Goal: Information Seeking & Learning: Learn about a topic

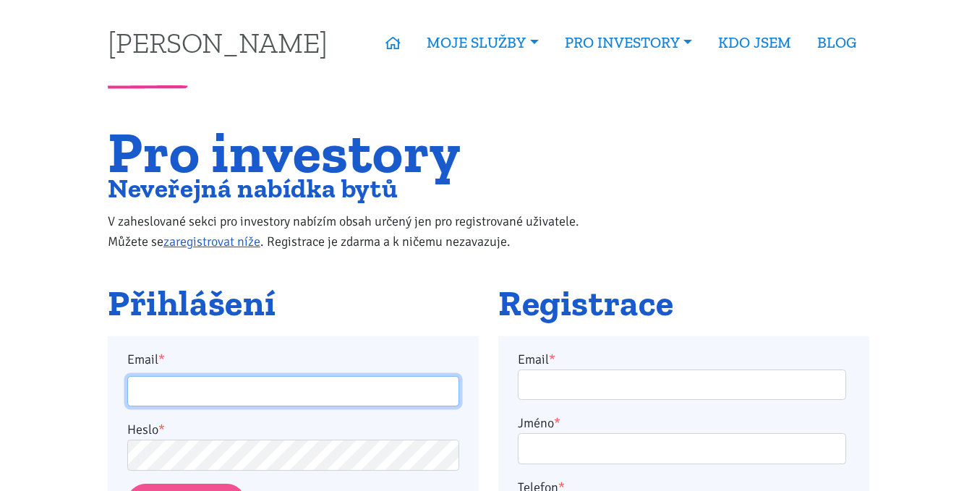
scroll to position [144, 0]
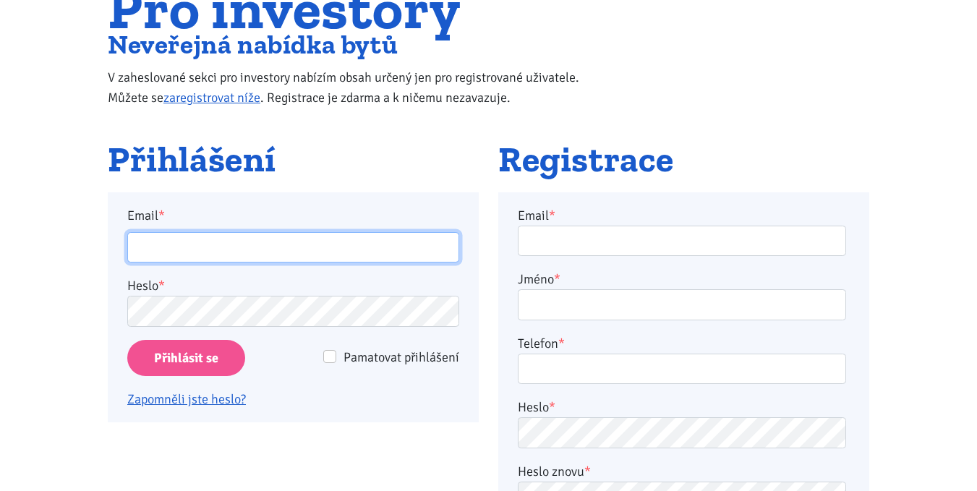
drag, startPoint x: 0, startPoint y: 0, endPoint x: 156, endPoint y: 235, distance: 282.2
click at [156, 235] on input "Email *" at bounding box center [293, 247] width 332 height 31
type input "kater.ticha@seznam.cz"
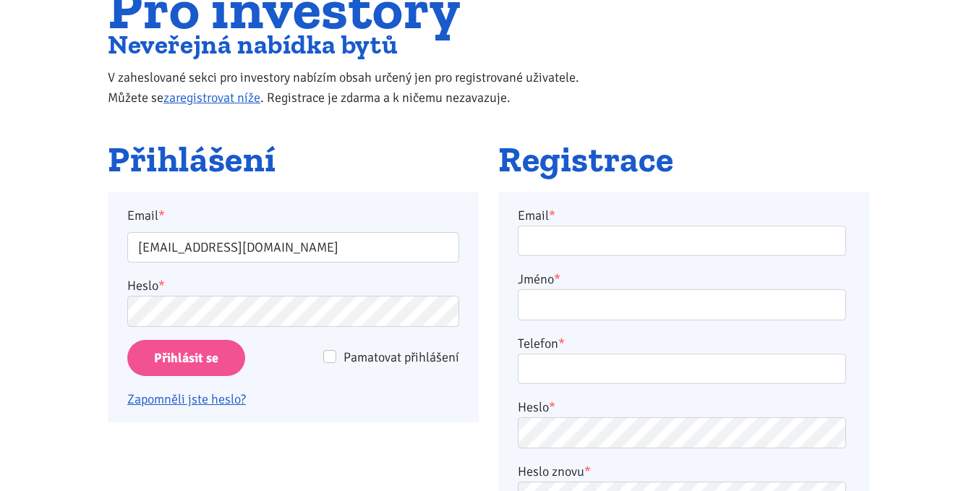
click at [342, 353] on div "Pamatovat přihlášení" at bounding box center [381, 357] width 156 height 20
click at [195, 350] on input "Přihlásit se" at bounding box center [186, 358] width 118 height 37
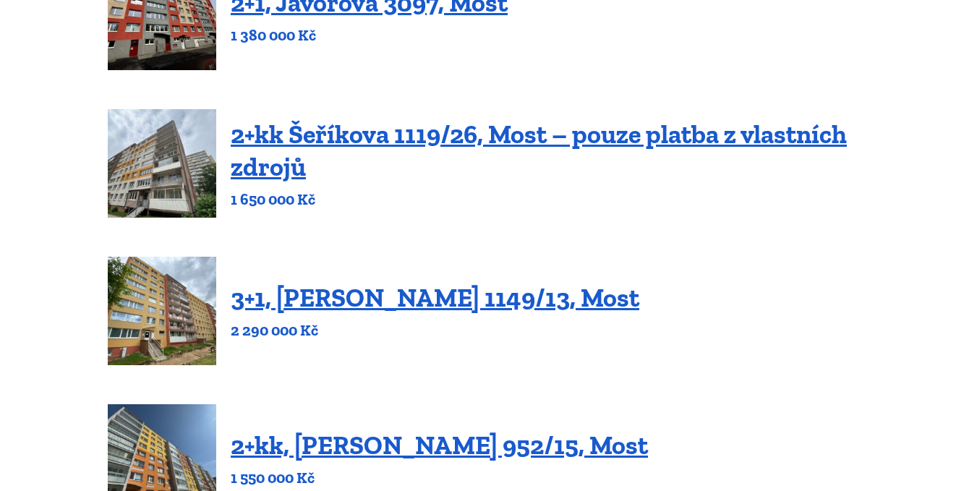
scroll to position [796, 0]
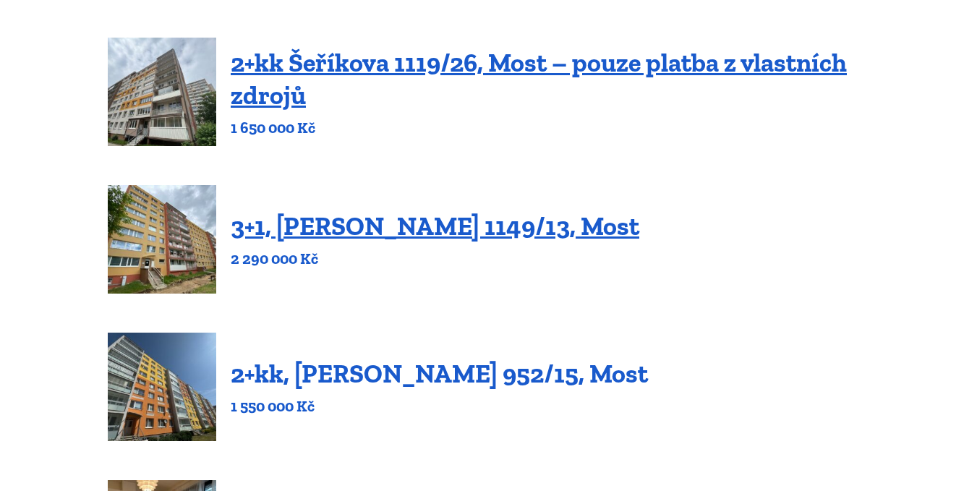
click at [395, 378] on link "2+kk, [PERSON_NAME] 952/15, Most" at bounding box center [439, 373] width 417 height 31
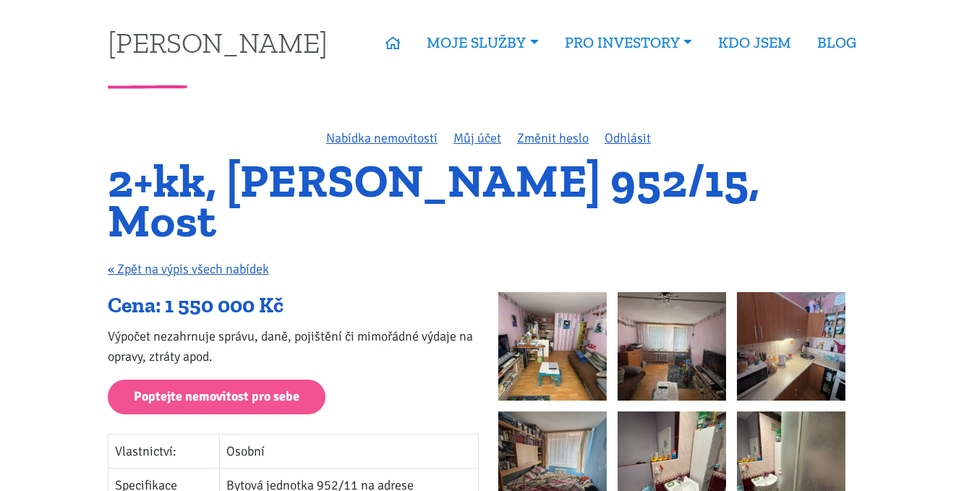
click at [553, 292] on img at bounding box center [552, 346] width 108 height 108
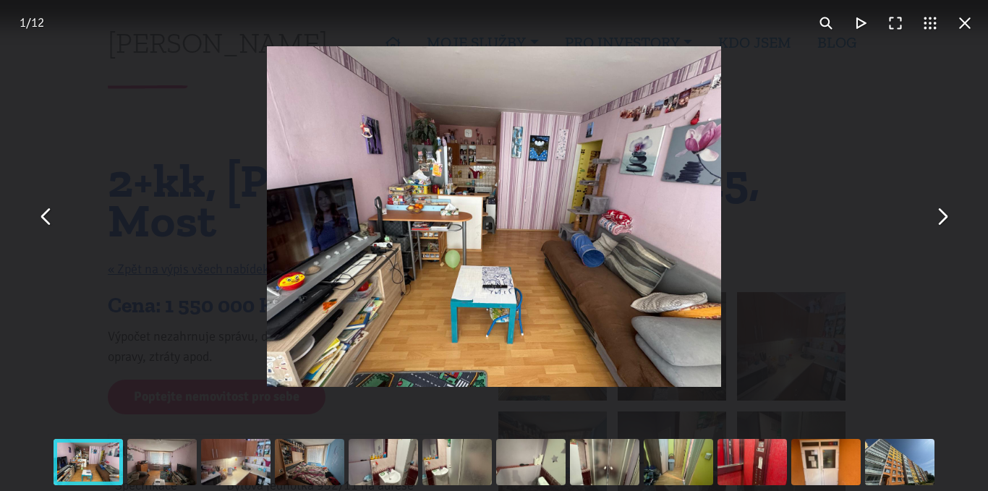
click at [946, 220] on button "You can close this modal content with the ESC key" at bounding box center [941, 217] width 35 height 35
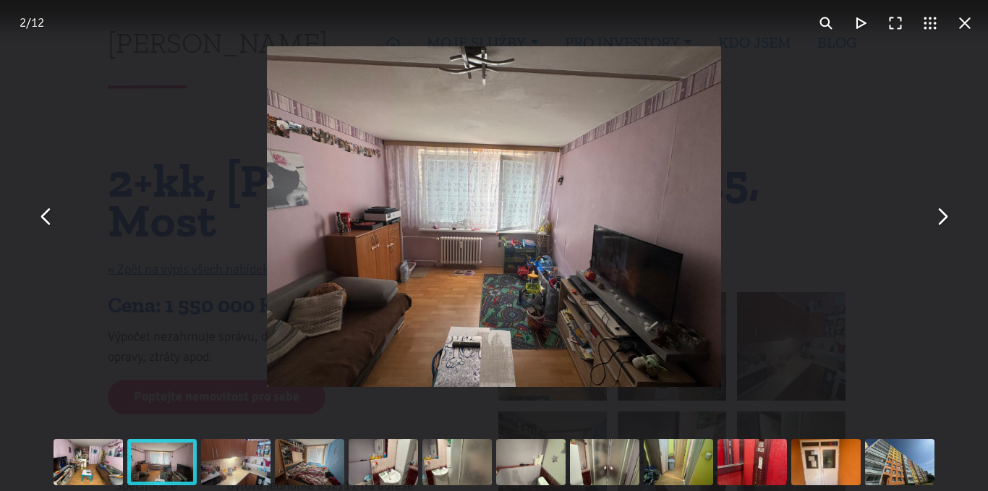
click at [946, 220] on button "You can close this modal content with the ESC key" at bounding box center [941, 217] width 35 height 35
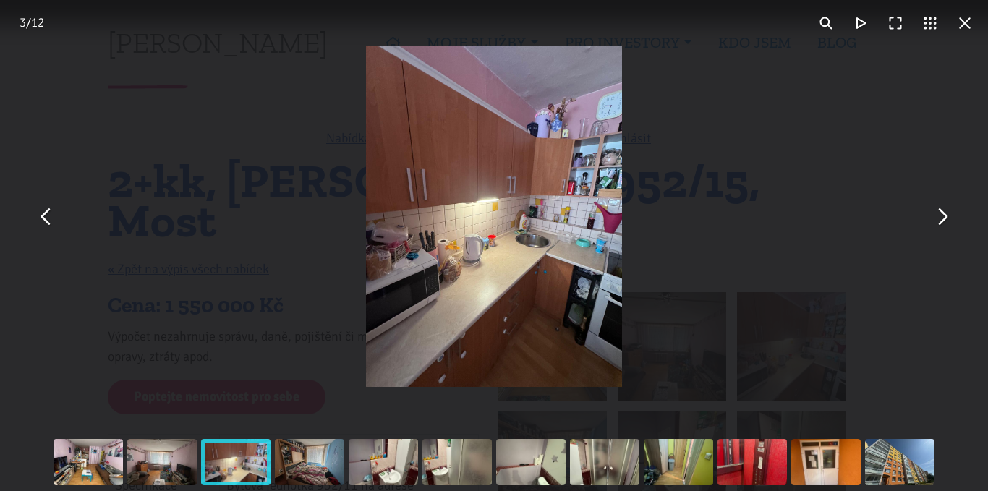
click at [946, 220] on button "You can close this modal content with the ESC key" at bounding box center [941, 217] width 35 height 35
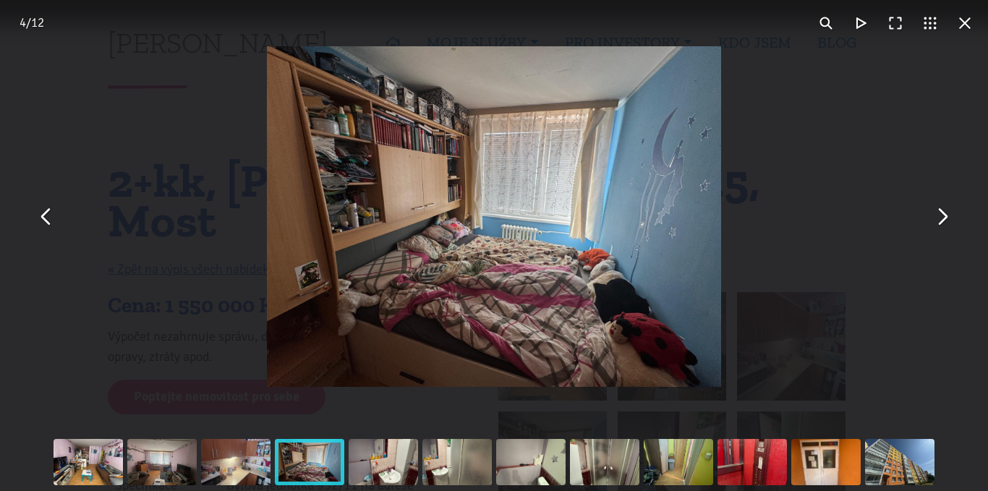
click at [946, 220] on button "You can close this modal content with the ESC key" at bounding box center [941, 217] width 35 height 35
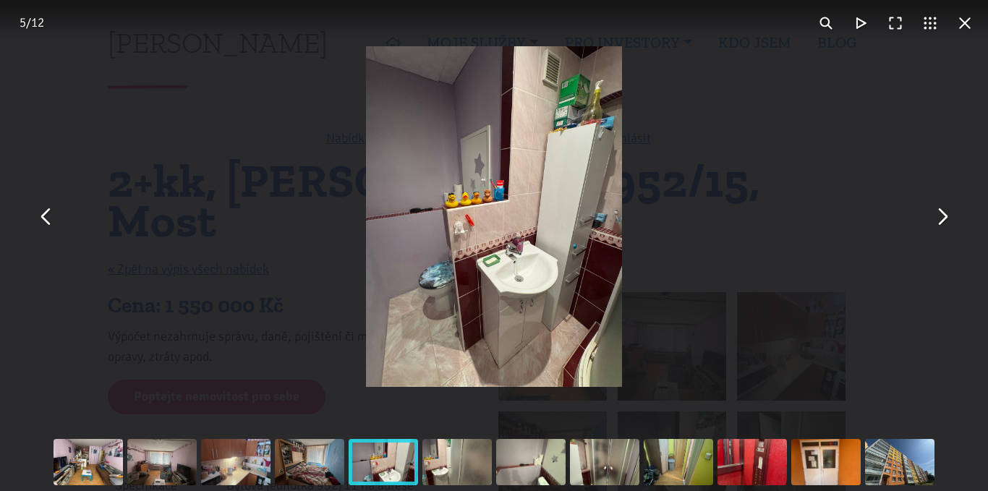
click at [946, 220] on button "You can close this modal content with the ESC key" at bounding box center [941, 217] width 35 height 35
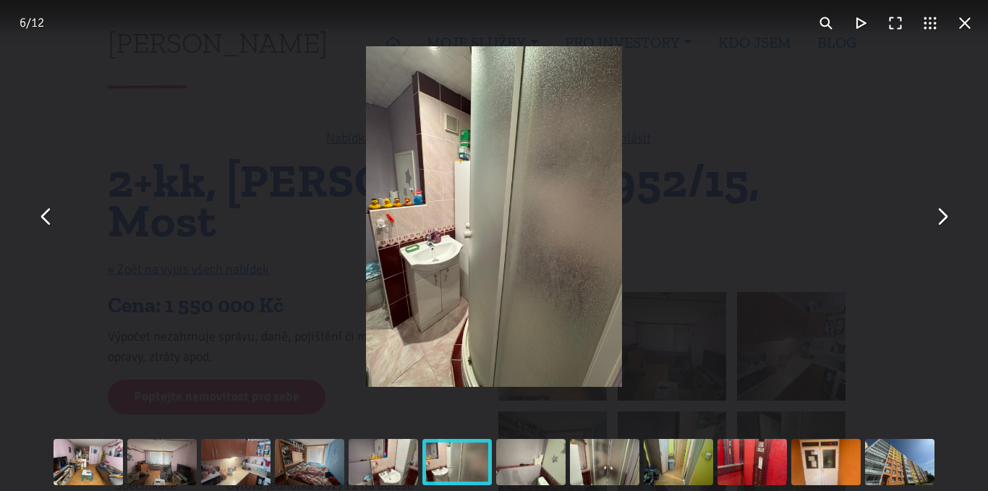
click at [946, 220] on button "You can close this modal content with the ESC key" at bounding box center [941, 217] width 35 height 35
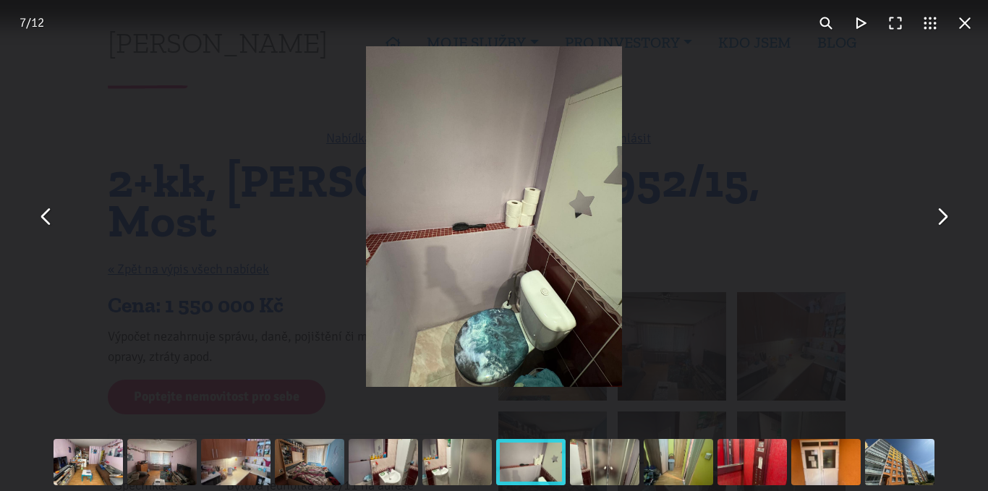
click at [946, 220] on button "You can close this modal content with the ESC key" at bounding box center [941, 217] width 35 height 35
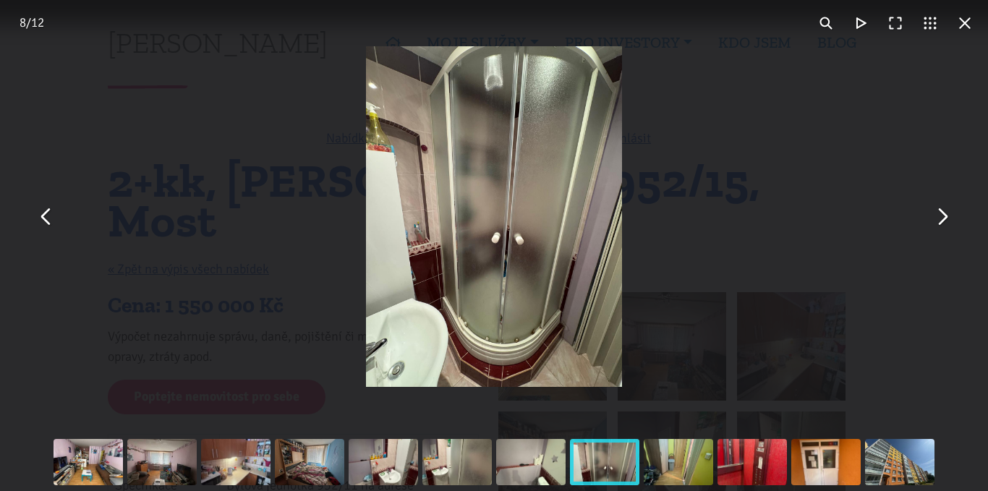
click at [946, 220] on button "You can close this modal content with the ESC key" at bounding box center [941, 217] width 35 height 35
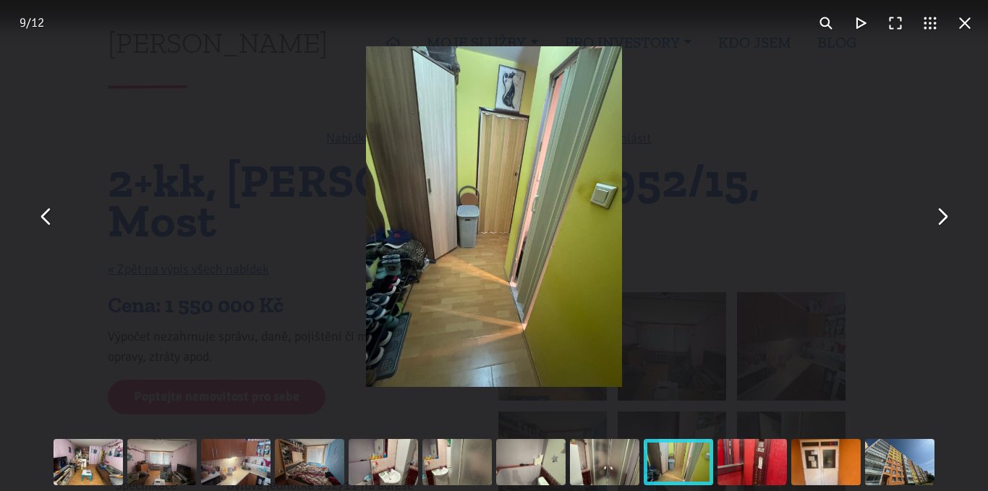
click at [946, 220] on button "You can close this modal content with the ESC key" at bounding box center [941, 217] width 35 height 35
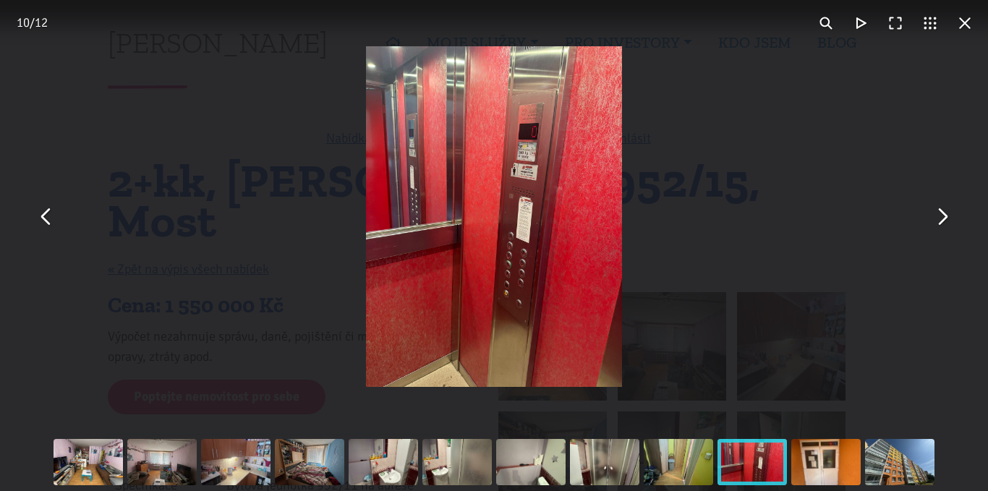
click at [946, 220] on button "You can close this modal content with the ESC key" at bounding box center [941, 217] width 35 height 35
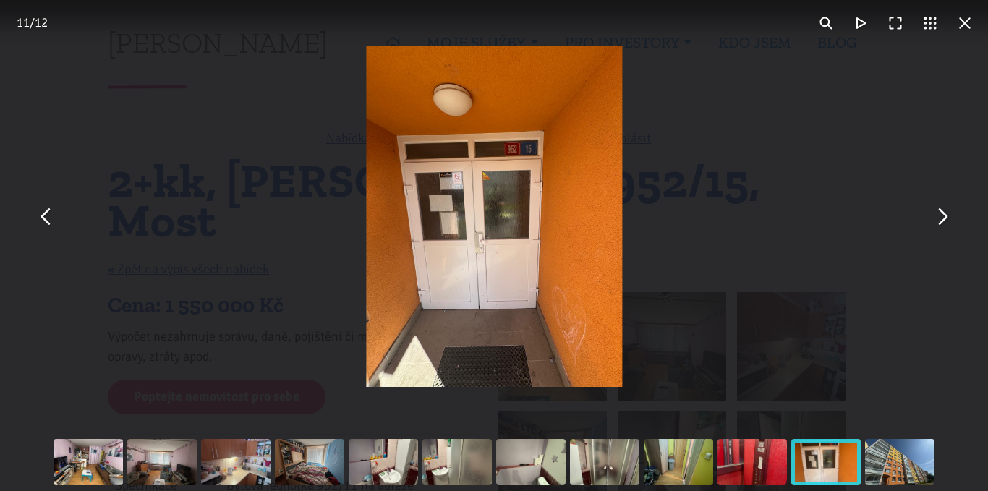
click at [946, 220] on button "You can close this modal content with the ESC key" at bounding box center [941, 217] width 35 height 35
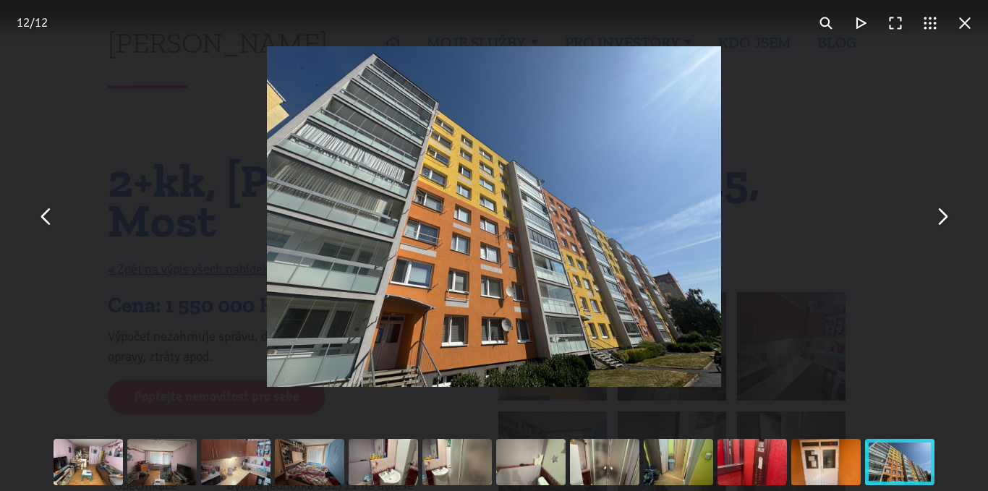
click at [946, 220] on button "You can close this modal content with the ESC key" at bounding box center [941, 217] width 35 height 35
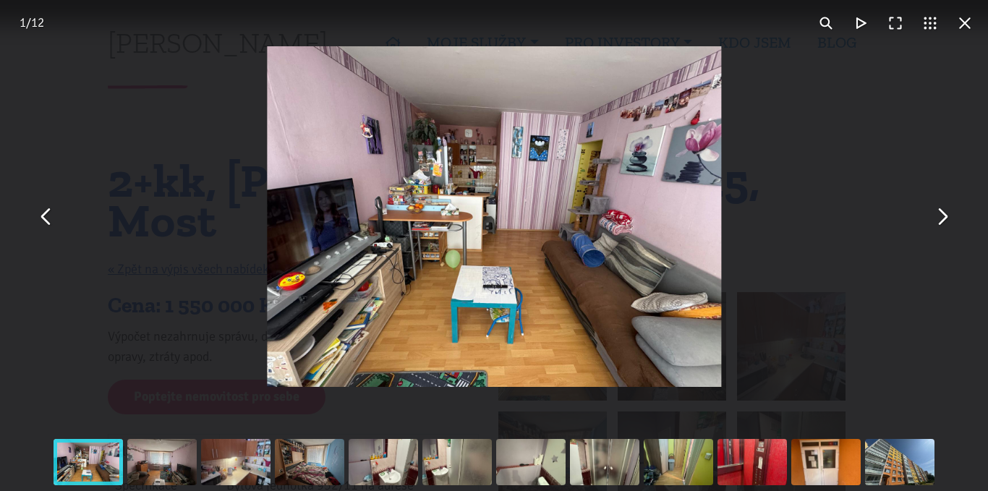
click at [946, 220] on button "You can close this modal content with the ESC key" at bounding box center [941, 217] width 35 height 35
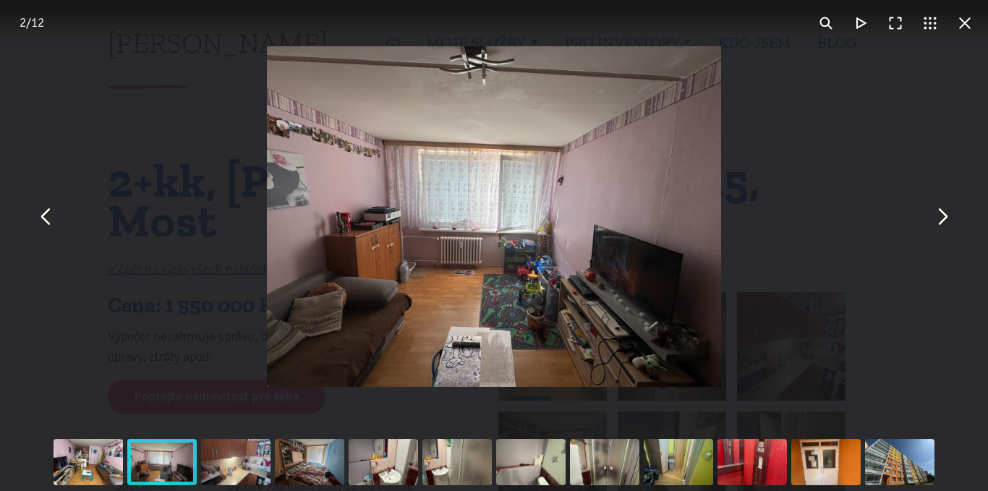
click at [946, 220] on button "You can close this modal content with the ESC key" at bounding box center [941, 217] width 35 height 35
